Goal: Transaction & Acquisition: Obtain resource

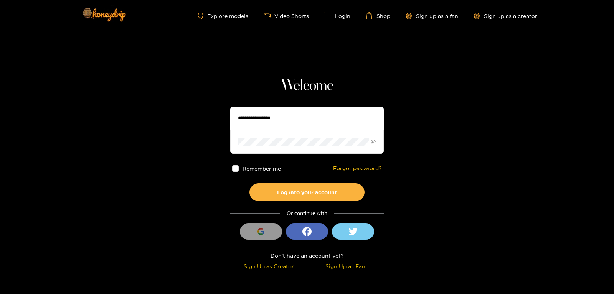
click at [243, 113] on input "text" at bounding box center [307, 118] width 154 height 23
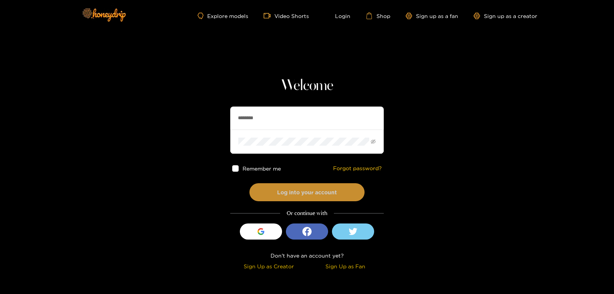
type input "********"
click at [290, 190] on button "Log into your account" at bounding box center [307, 192] width 115 height 18
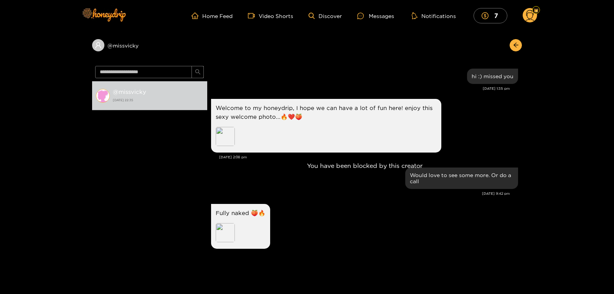
scroll to position [327, 0]
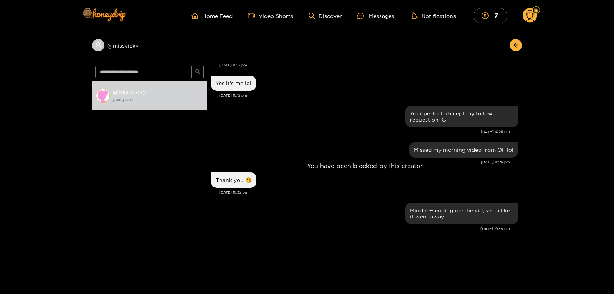
drag, startPoint x: 520, startPoint y: 203, endPoint x: 521, endPoint y: 172, distance: 31.1
click at [521, 172] on div "You have been blocked by this creator" at bounding box center [364, 166] width 315 height 206
click at [537, 13] on div at bounding box center [536, 10] width 8 height 8
click at [534, 13] on div at bounding box center [536, 10] width 8 height 8
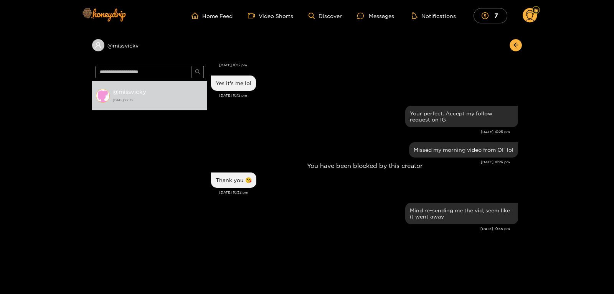
click at [522, 15] on ul "Home Feed Video Shorts Discover Messages Notifications 7" at bounding box center [365, 15] width 346 height 15
click at [527, 15] on icon at bounding box center [530, 16] width 9 height 13
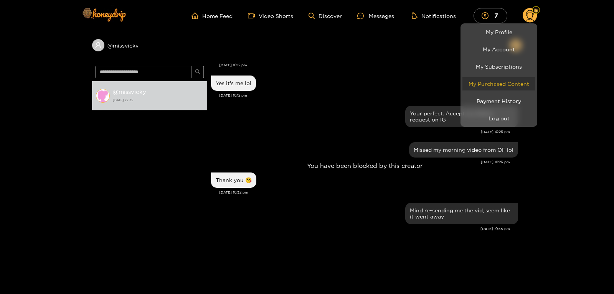
click at [488, 86] on link "My Purchased Content" at bounding box center [499, 83] width 73 height 13
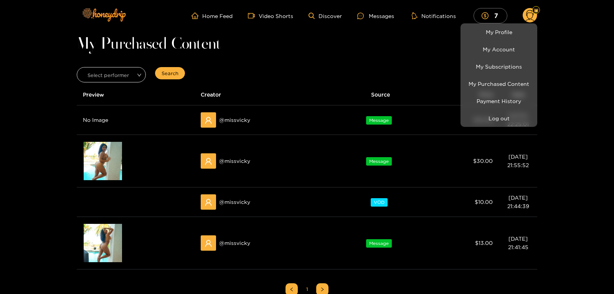
click at [98, 157] on div at bounding box center [307, 147] width 614 height 294
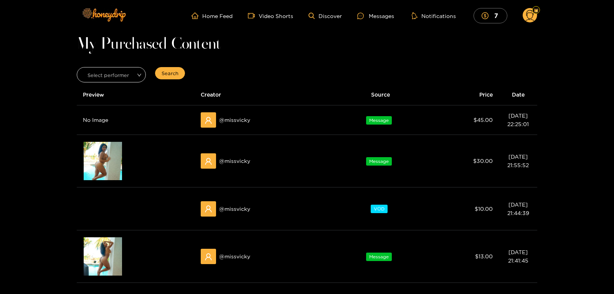
click at [98, 157] on span "eye" at bounding box center [103, 156] width 20 height 5
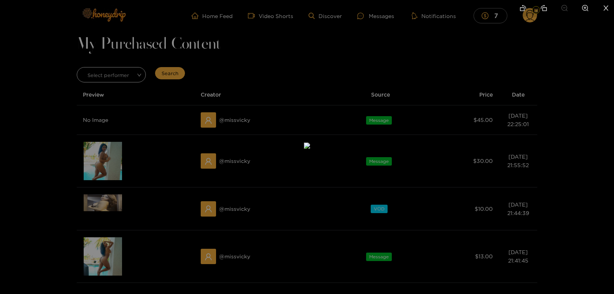
click at [310, 143] on img at bounding box center [307, 146] width 6 height 6
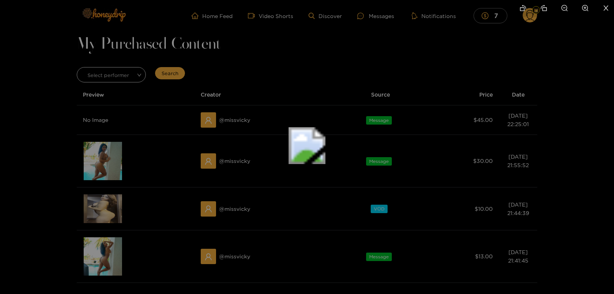
click at [324, 127] on img at bounding box center [307, 145] width 37 height 37
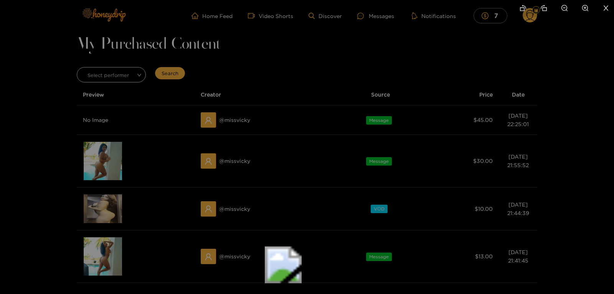
drag, startPoint x: 325, startPoint y: 107, endPoint x: 301, endPoint y: 227, distance: 121.7
click at [301, 247] on img at bounding box center [283, 265] width 37 height 37
drag, startPoint x: 301, startPoint y: 227, endPoint x: 299, endPoint y: 265, distance: 38.0
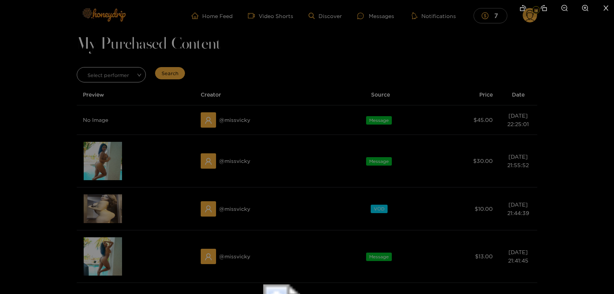
click at [98, 248] on div at bounding box center [307, 147] width 614 height 294
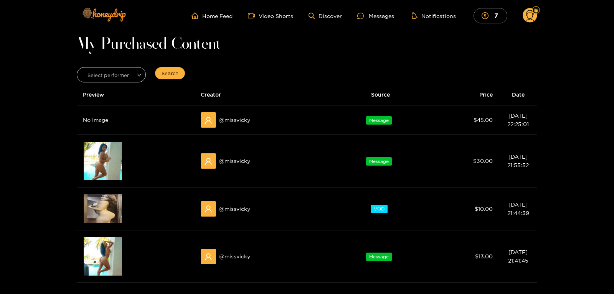
click at [98, 248] on div "Preview" at bounding box center [103, 257] width 38 height 38
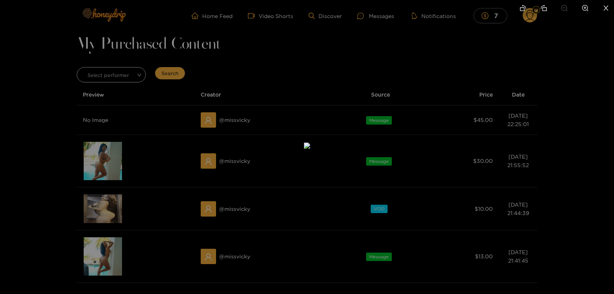
click at [580, 131] on div at bounding box center [307, 147] width 614 height 294
